Goal: Check status: Check status

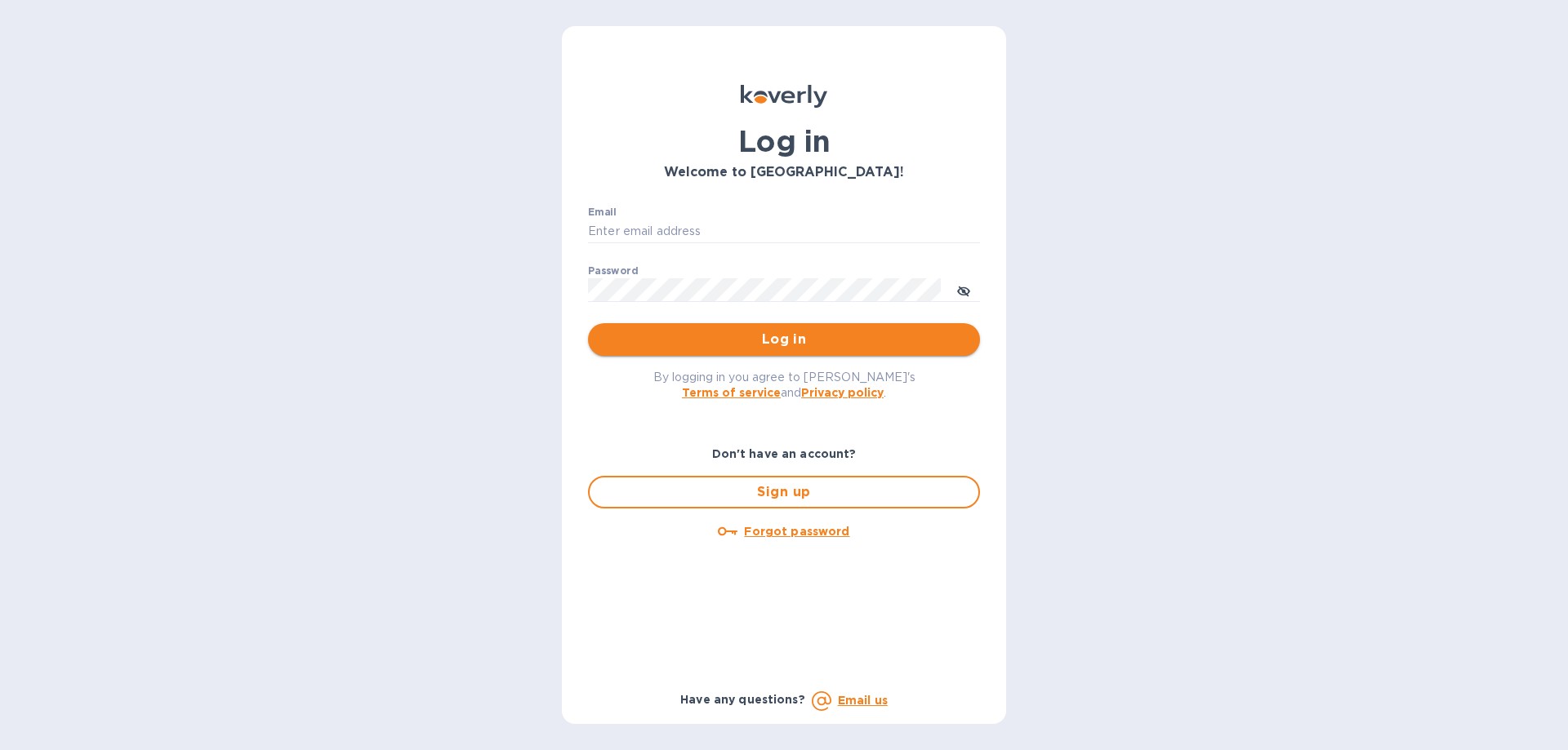
type input "[EMAIL_ADDRESS][DOMAIN_NAME]"
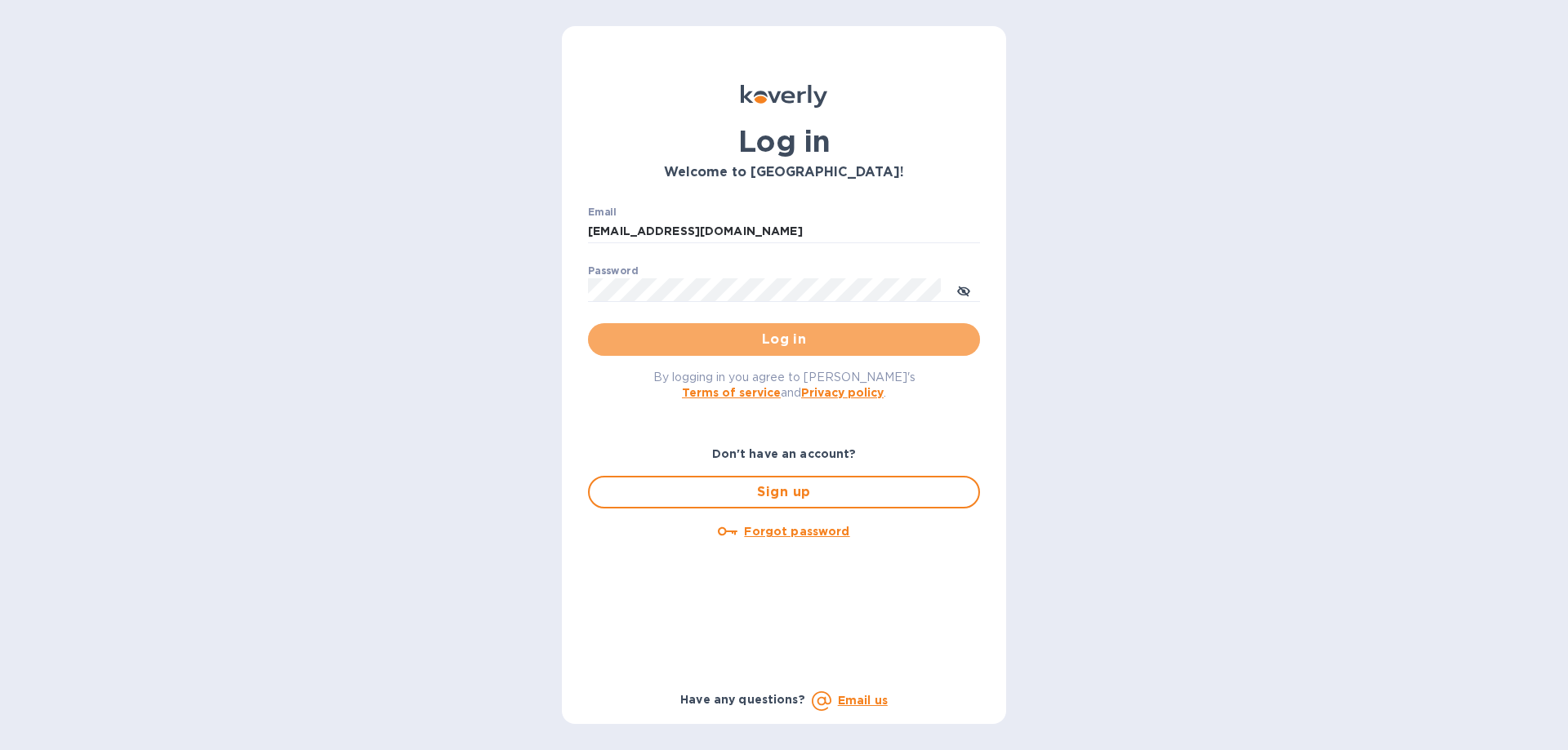
click at [766, 334] on span "Log in" at bounding box center [784, 339] width 366 height 19
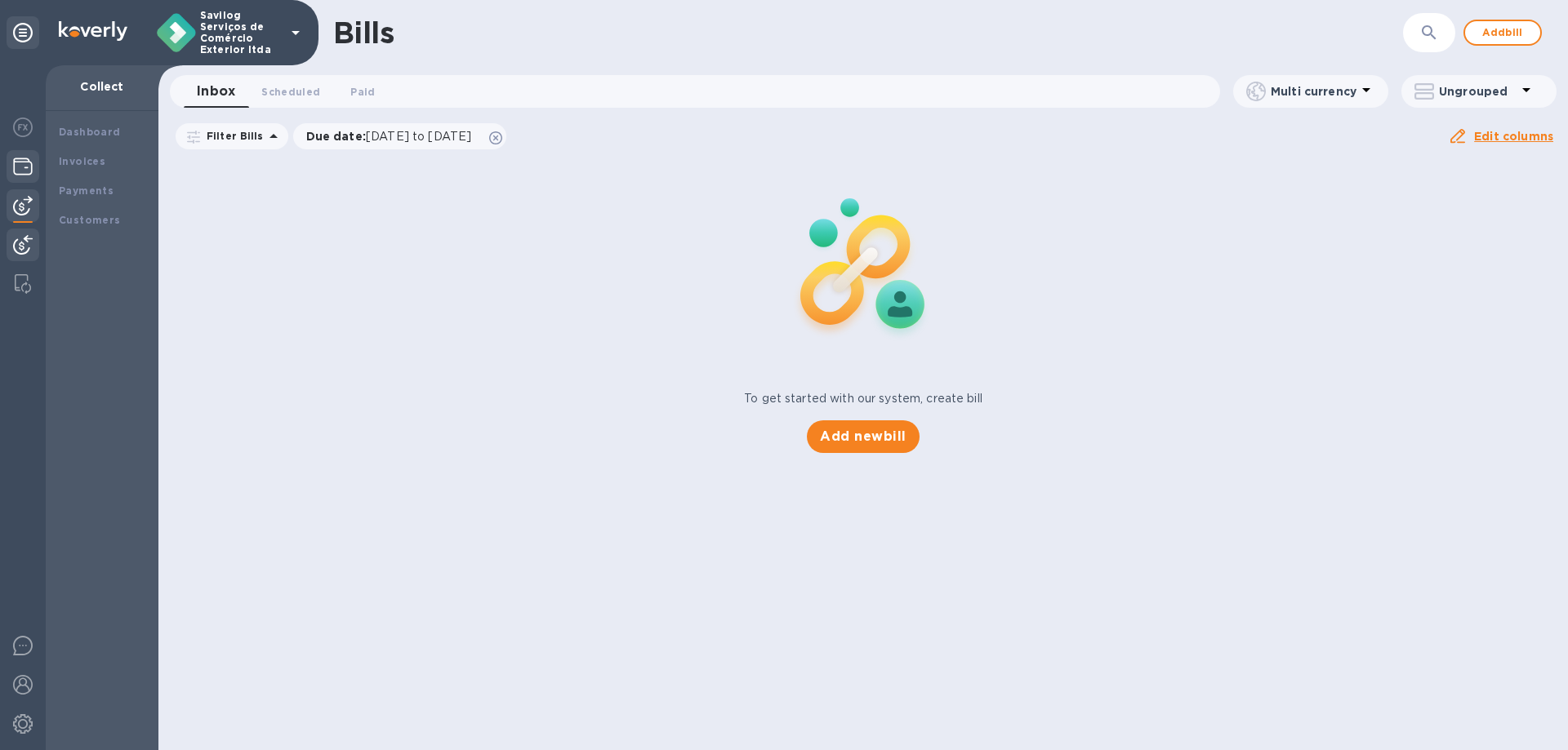
click at [27, 160] on img at bounding box center [22, 166] width 19 height 19
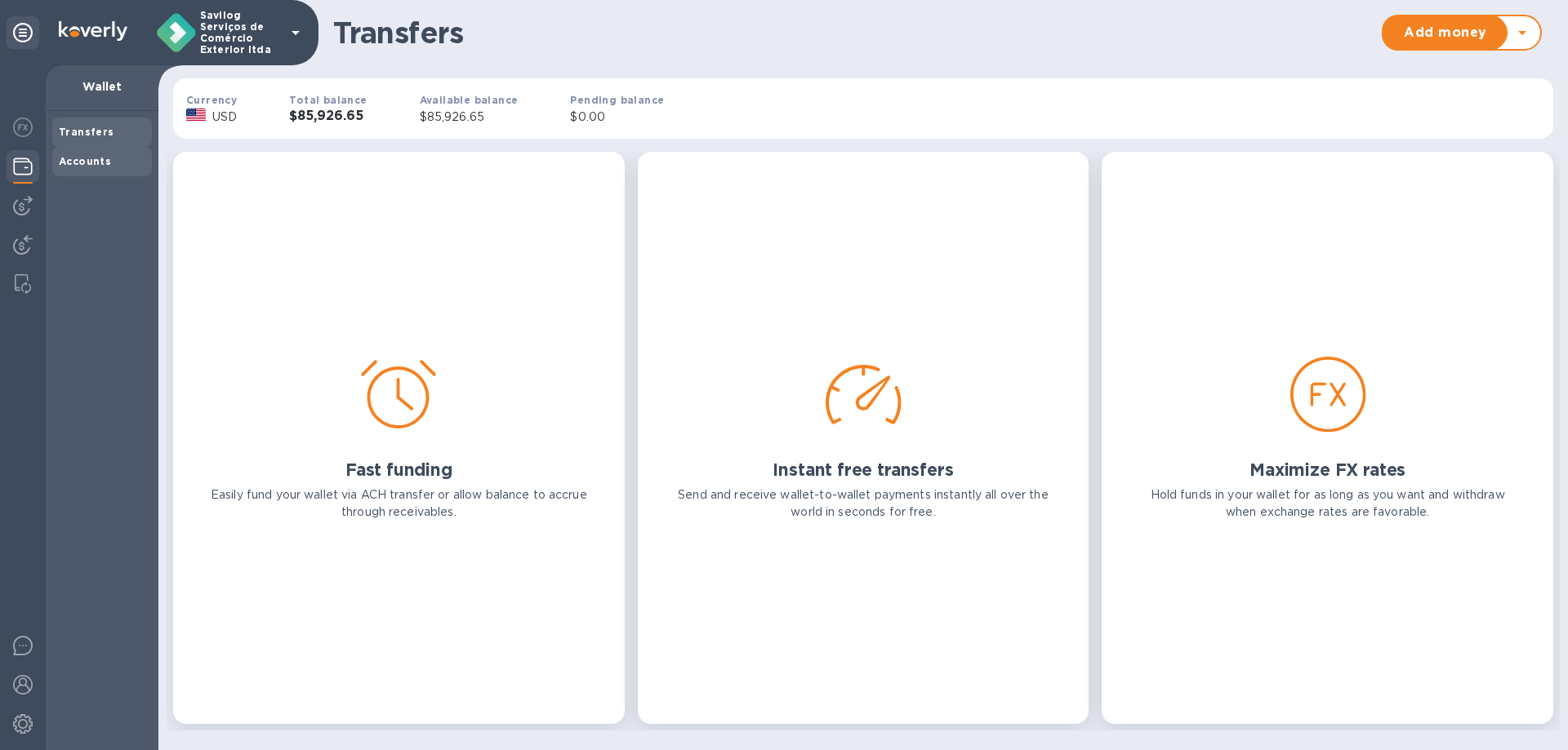
click at [103, 155] on b "Accounts" at bounding box center [86, 161] width 52 height 13
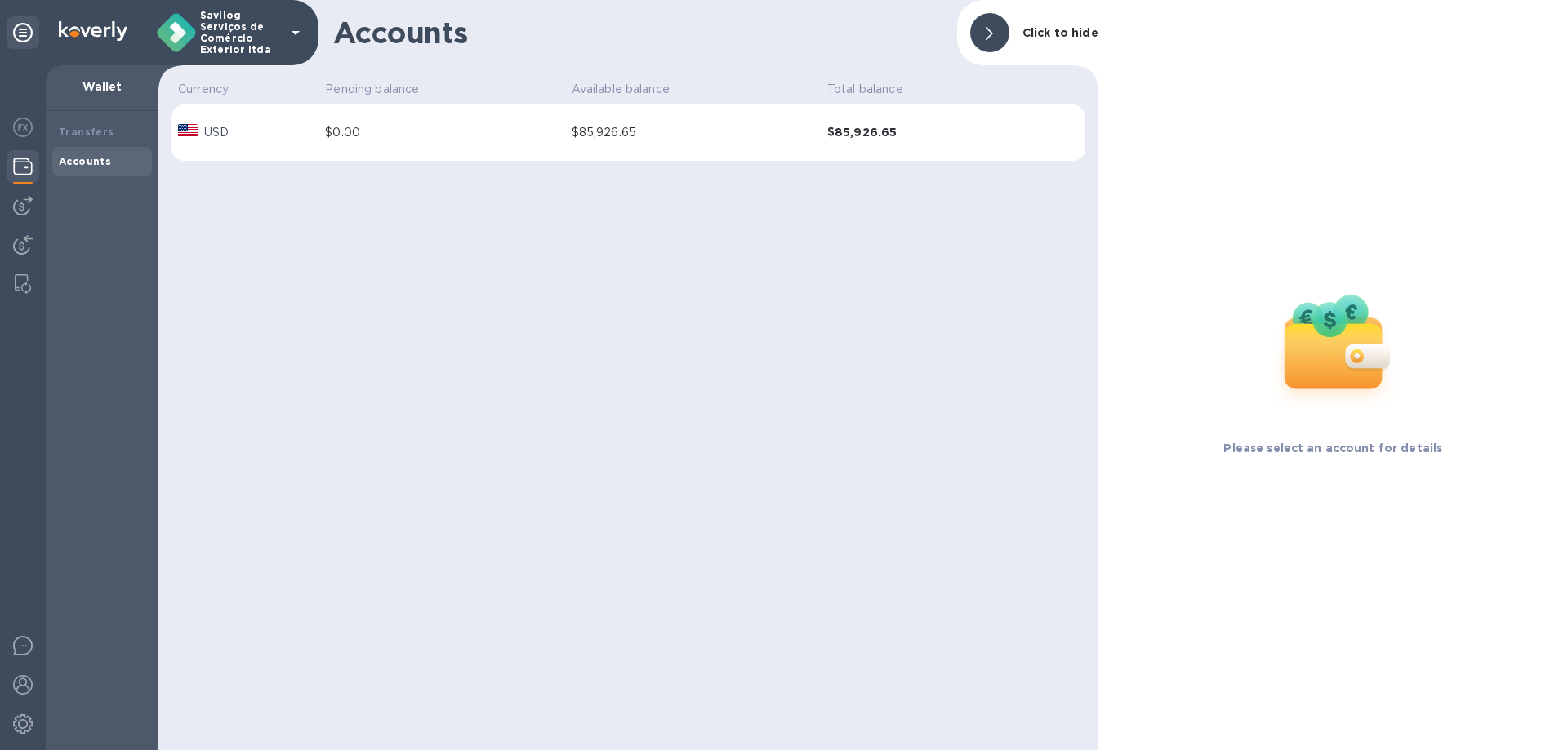
click at [980, 34] on div at bounding box center [990, 32] width 39 height 39
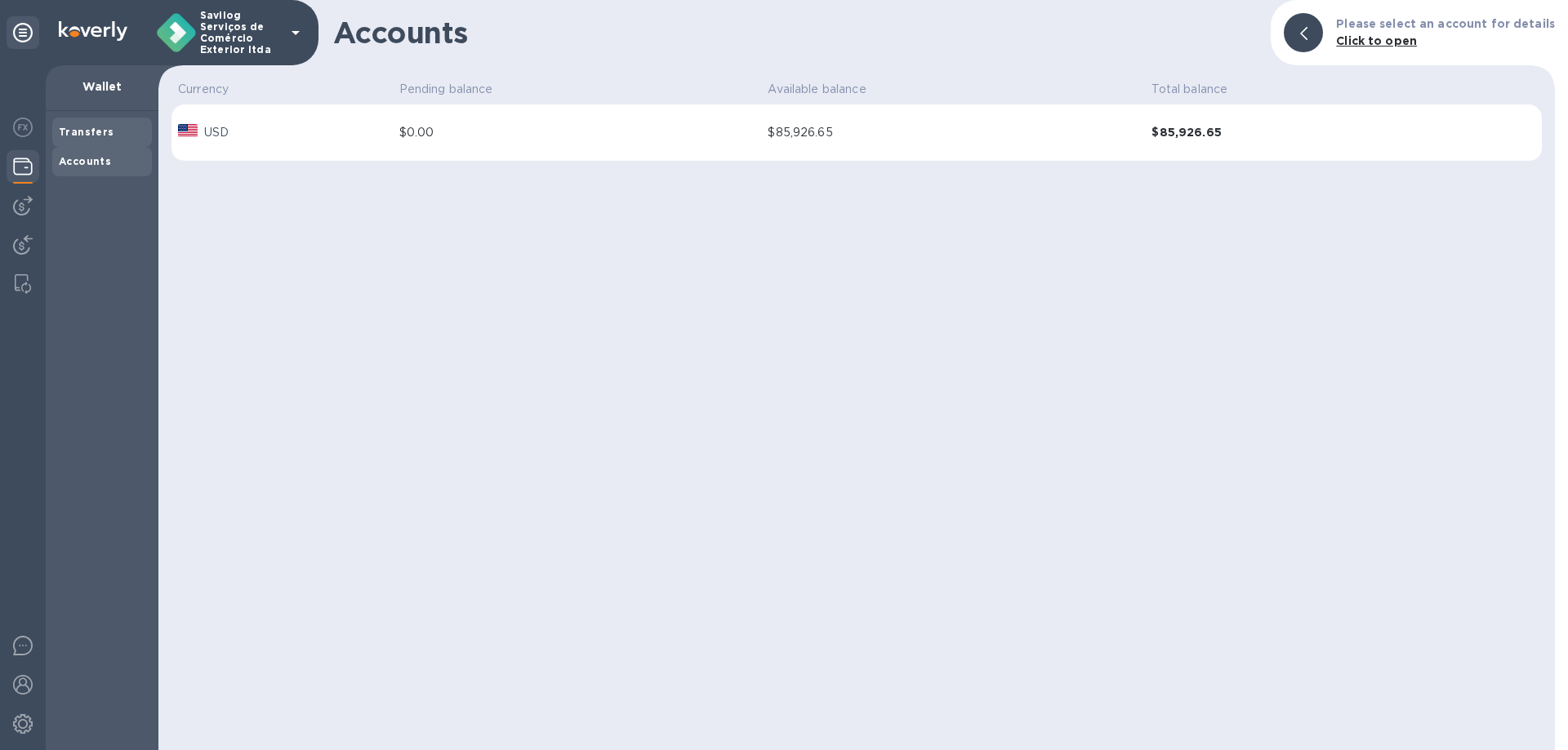
click at [72, 125] on b "Transfers" at bounding box center [87, 131] width 55 height 13
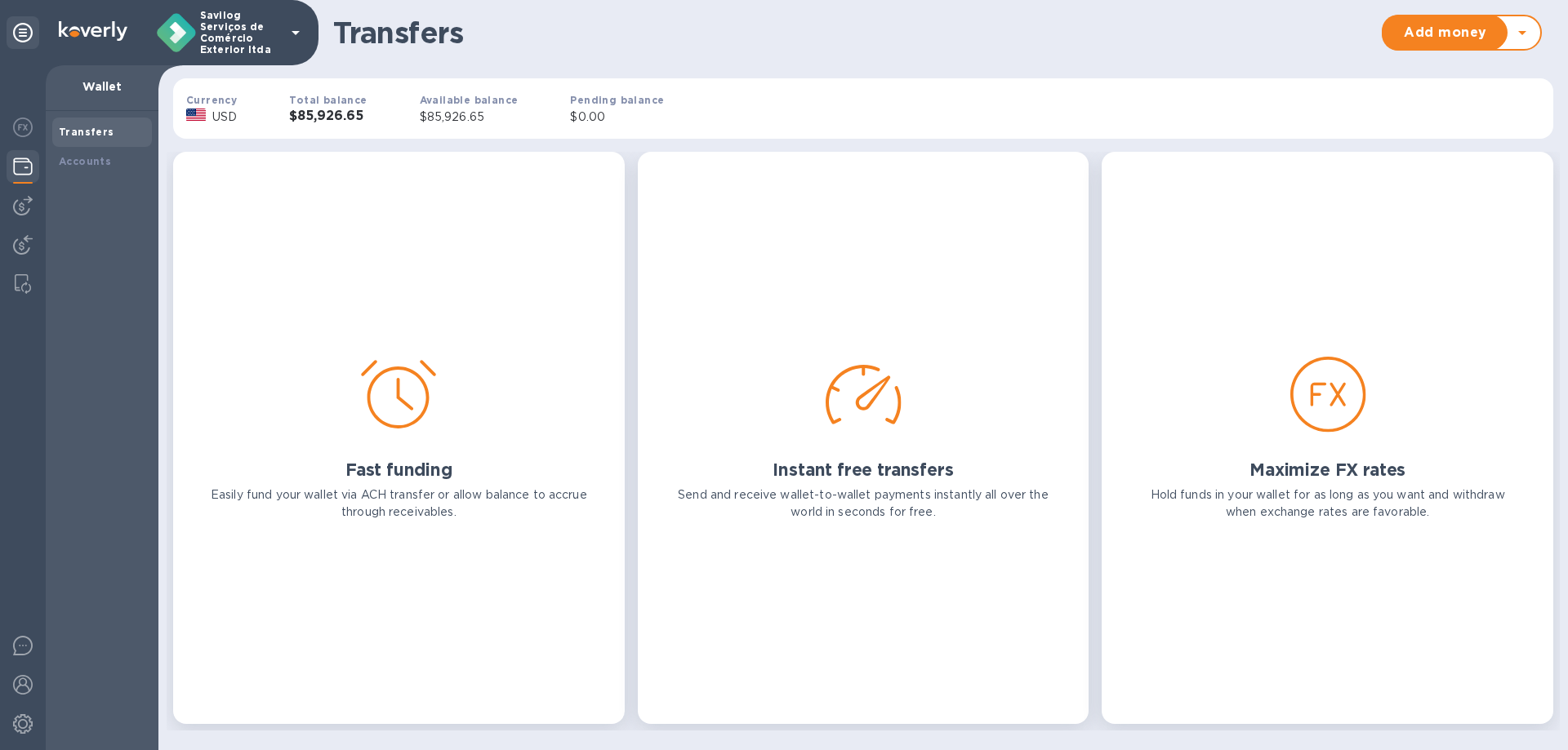
click at [101, 132] on b "Transfers" at bounding box center [87, 131] width 55 height 13
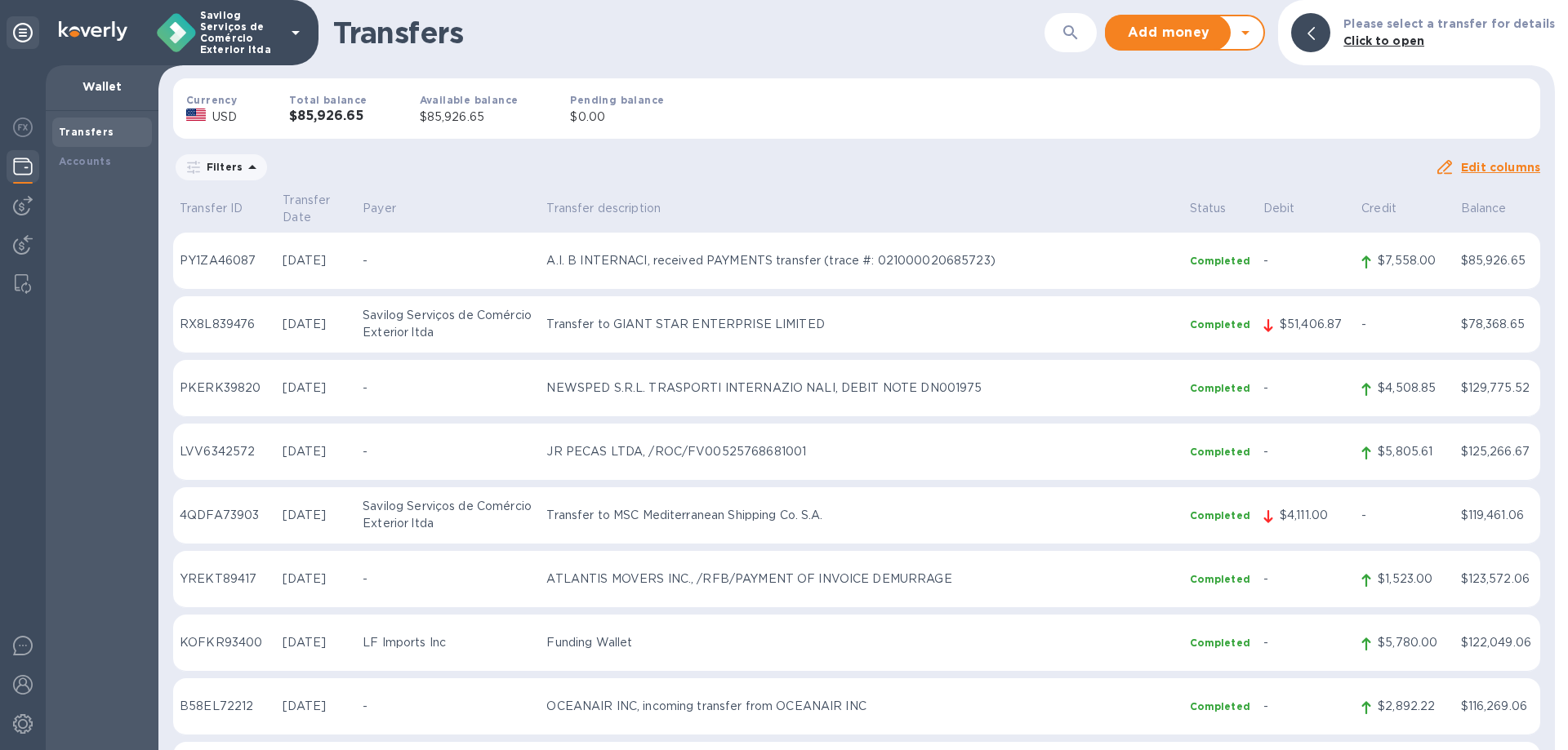
click at [818, 154] on div "Filters" at bounding box center [804, 167] width 1262 height 31
click at [1007, 171] on div "Filters" at bounding box center [804, 167] width 1262 height 31
click at [680, 507] on p "Transfer to MSC Mediterranean Shipping Co. S.A." at bounding box center [861, 516] width 630 height 17
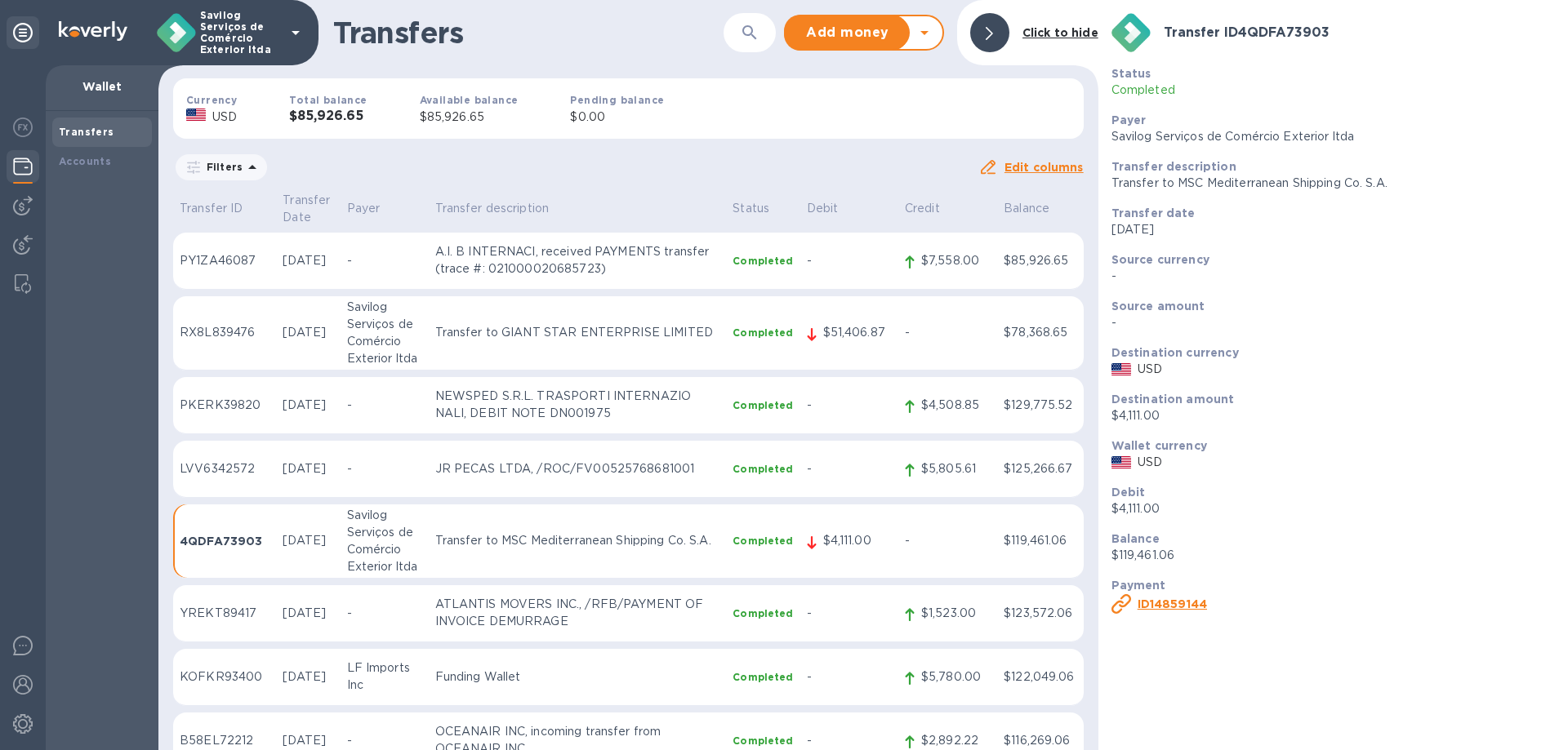
click at [1165, 605] on b "ID 14859144" at bounding box center [1172, 603] width 69 height 13
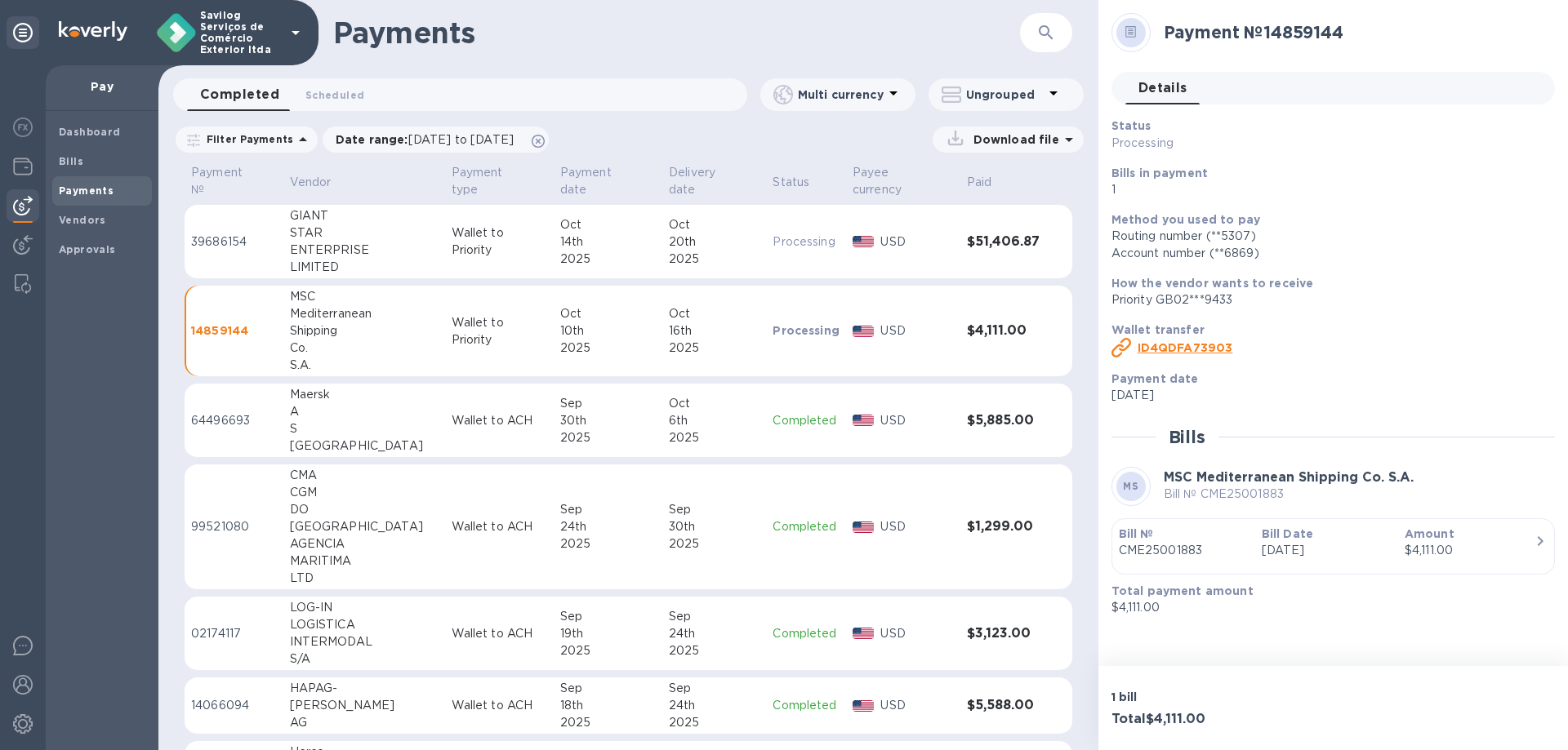
click at [1396, 553] on div "Bill Date [DATE]" at bounding box center [1327, 542] width 143 height 47
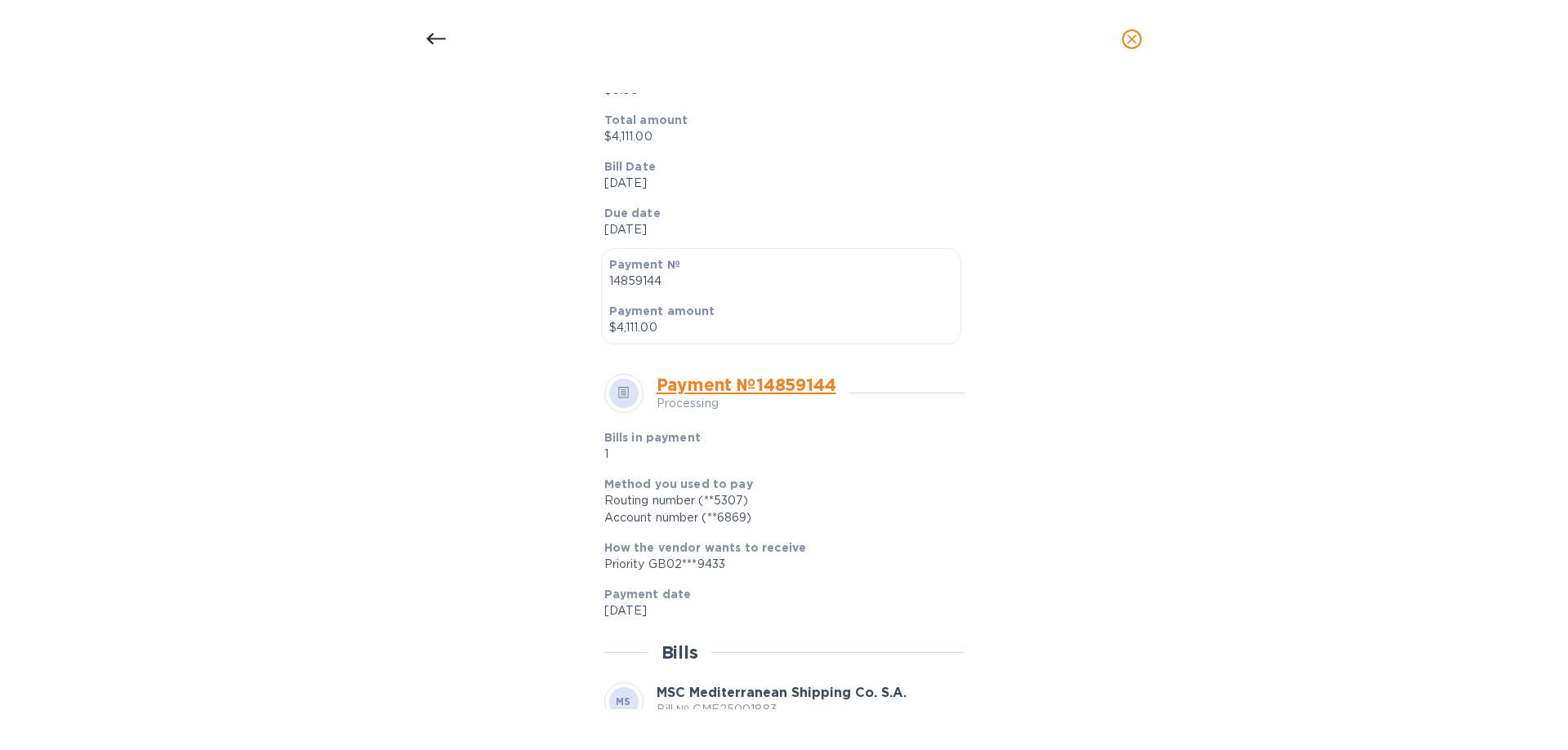
scroll to position [434, 0]
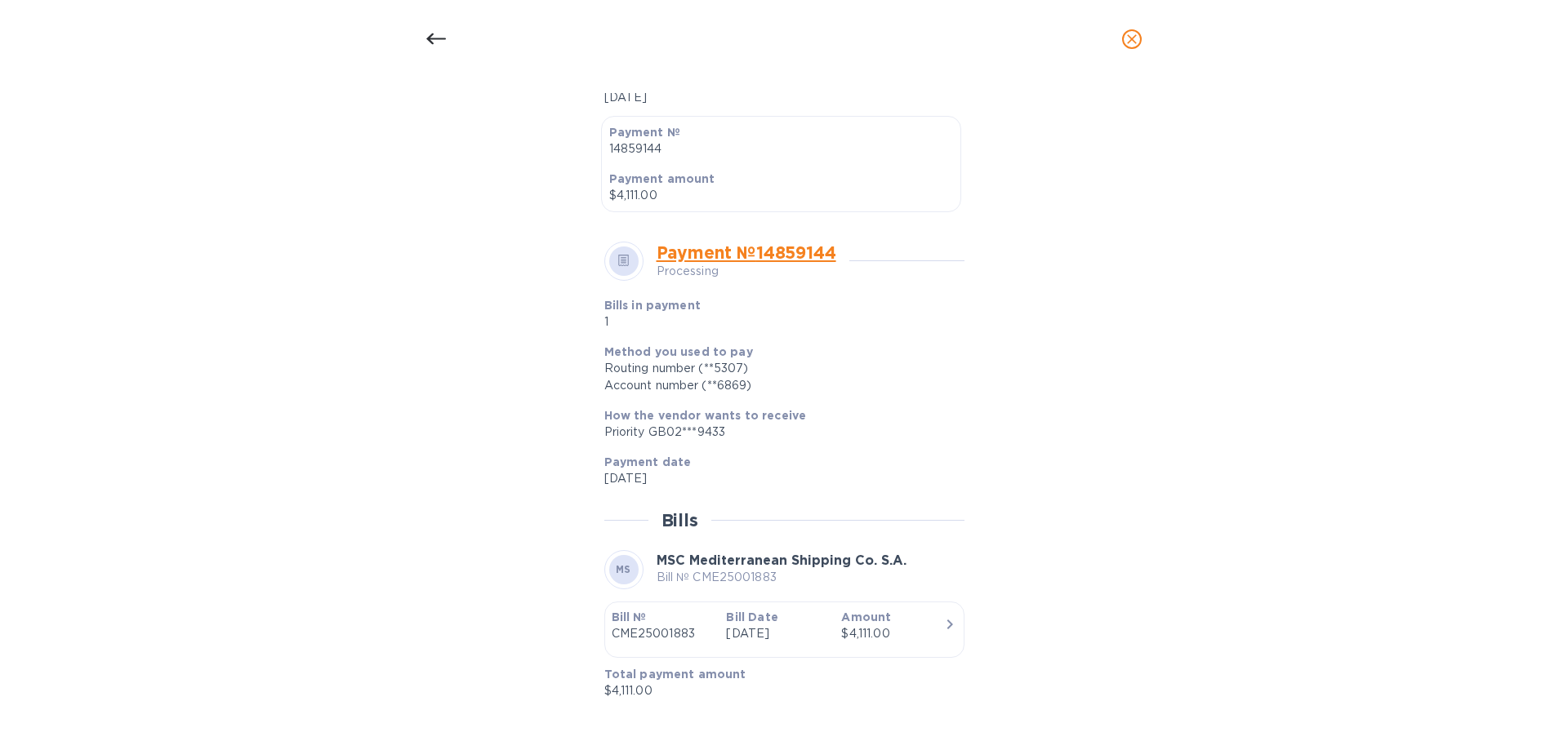
click at [1368, 201] on div "Bill details MS MSC Mediterranean Shipping Co. S.A. Bill № CME25001883 Complete…" at bounding box center [784, 415] width 1568 height 672
click at [1138, 44] on icon "close" at bounding box center [1132, 39] width 17 height 17
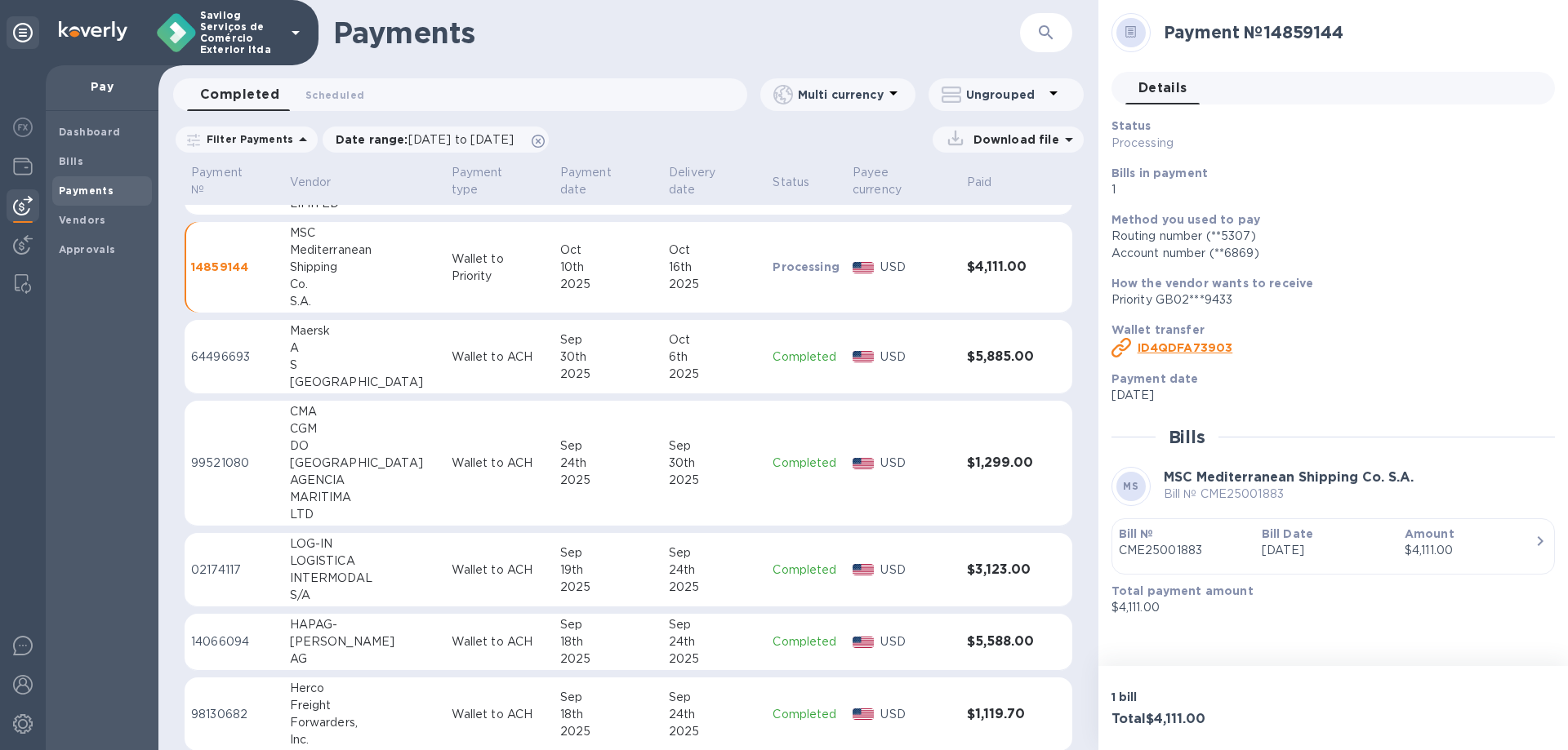
scroll to position [0, 0]
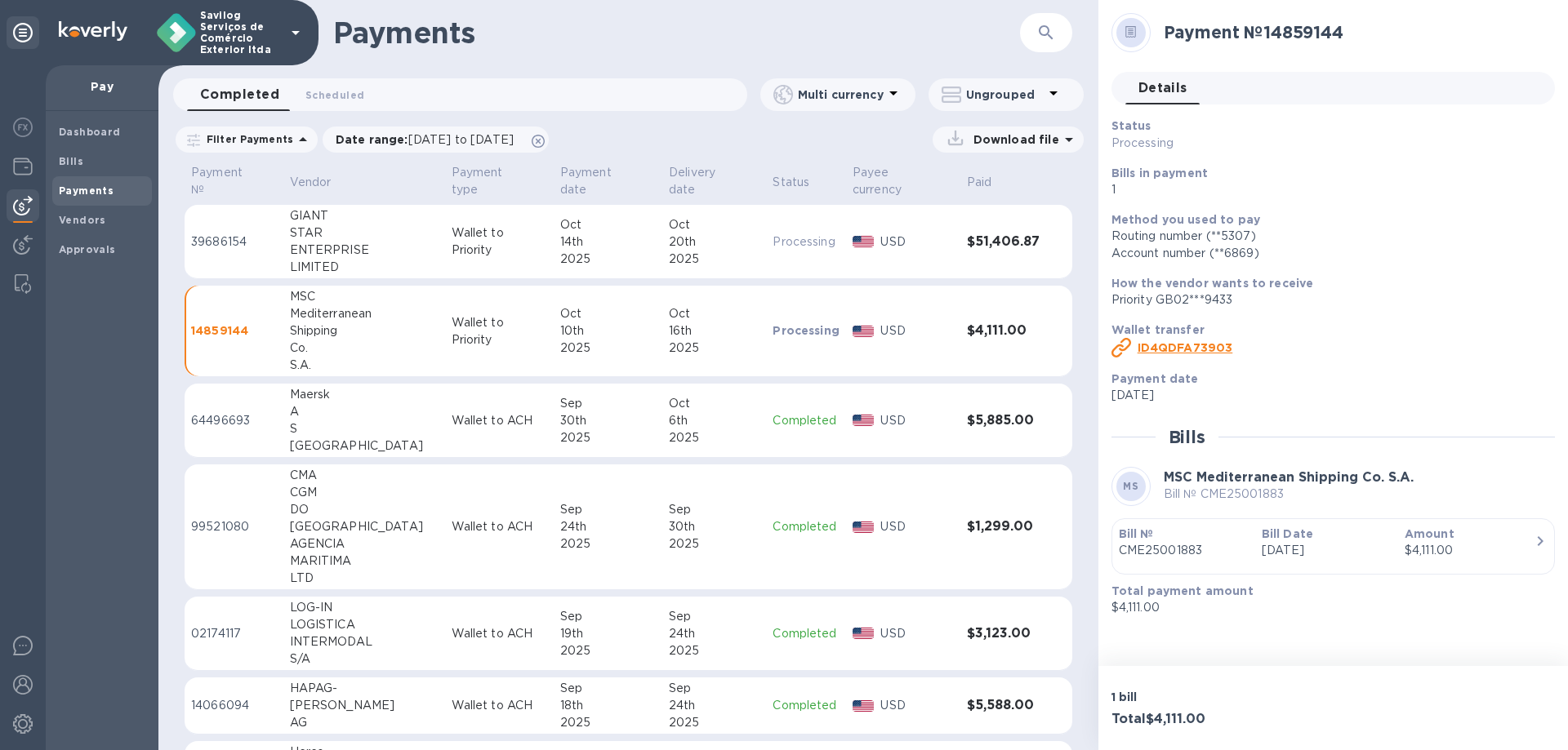
click at [867, 44] on h1 "Payments" at bounding box center [677, 32] width 687 height 34
click at [21, 166] on img at bounding box center [22, 166] width 19 height 19
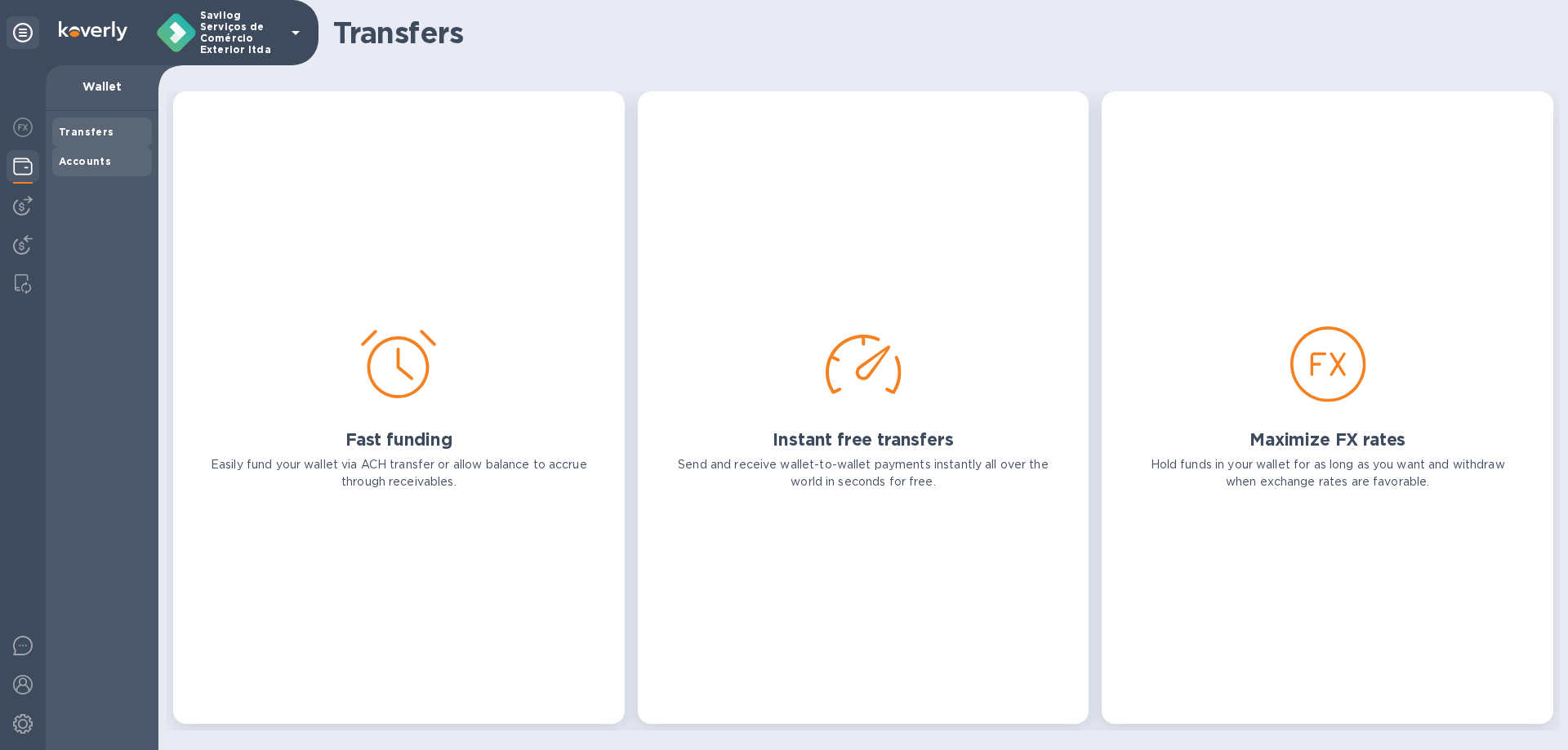
click at [116, 162] on div "Accounts" at bounding box center [102, 161] width 87 height 17
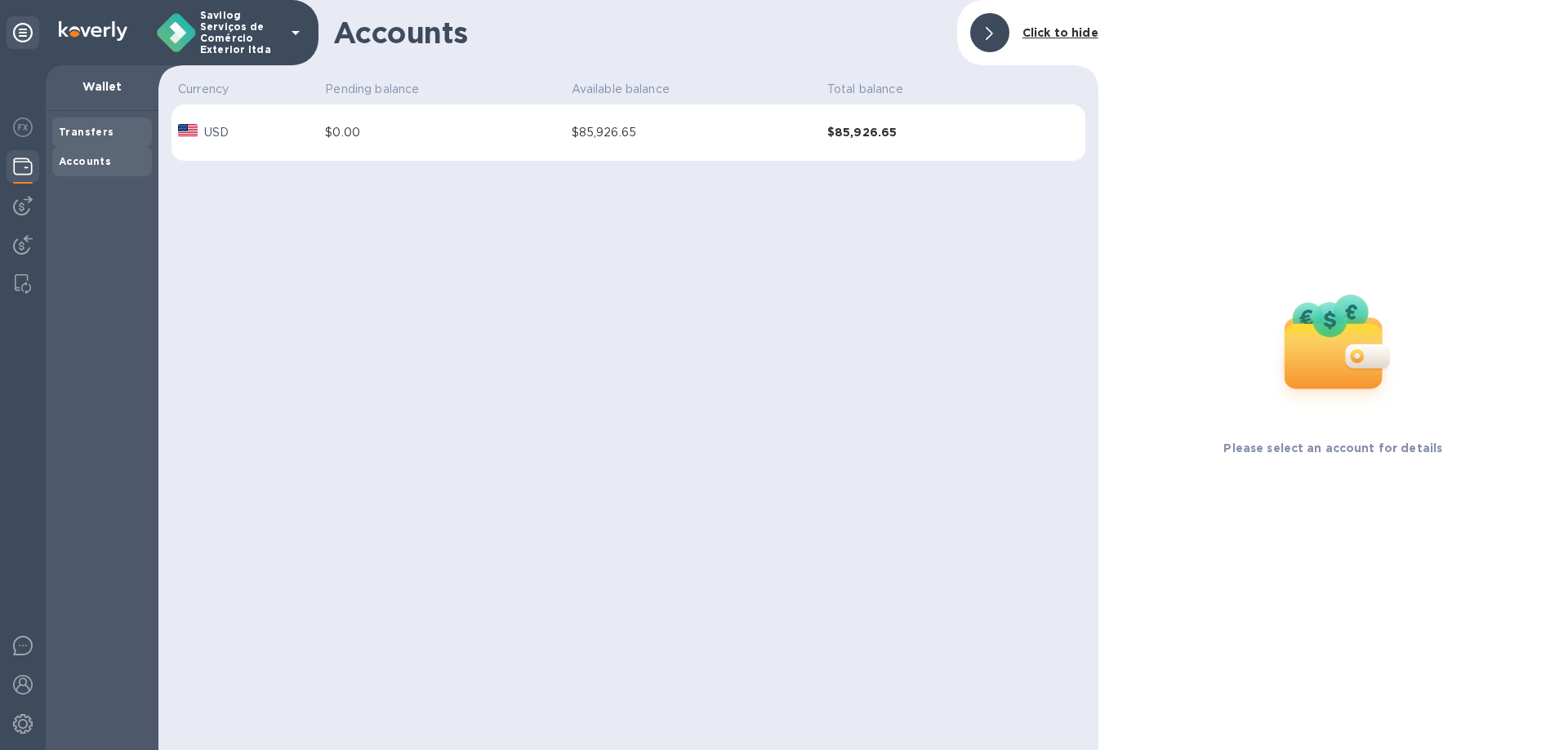
click at [115, 135] on div "Transfers" at bounding box center [102, 132] width 87 height 17
